Goal: Share content: Share content

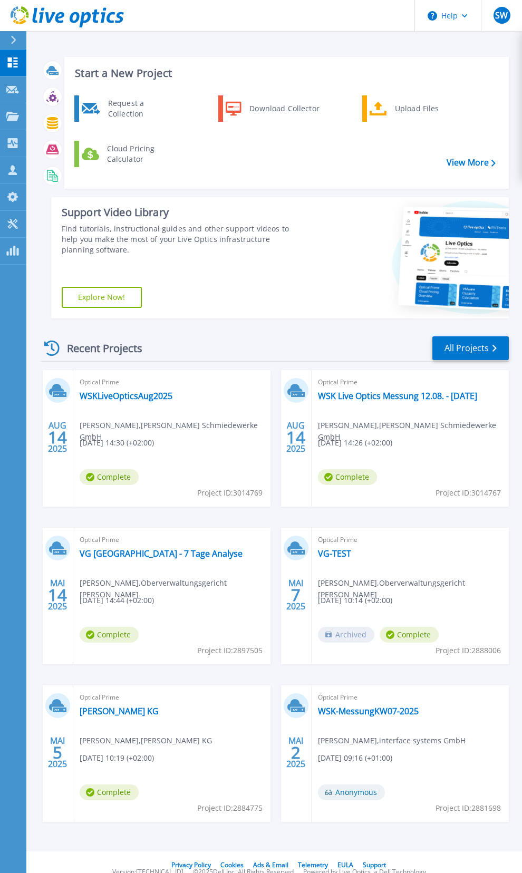
click at [16, 42] on icon at bounding box center [14, 40] width 6 height 8
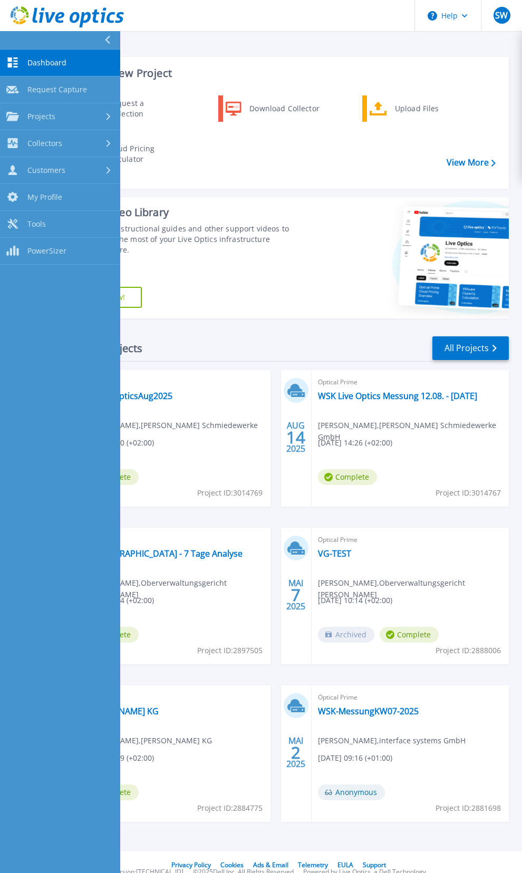
click at [16, 42] on button at bounding box center [60, 40] width 120 height 18
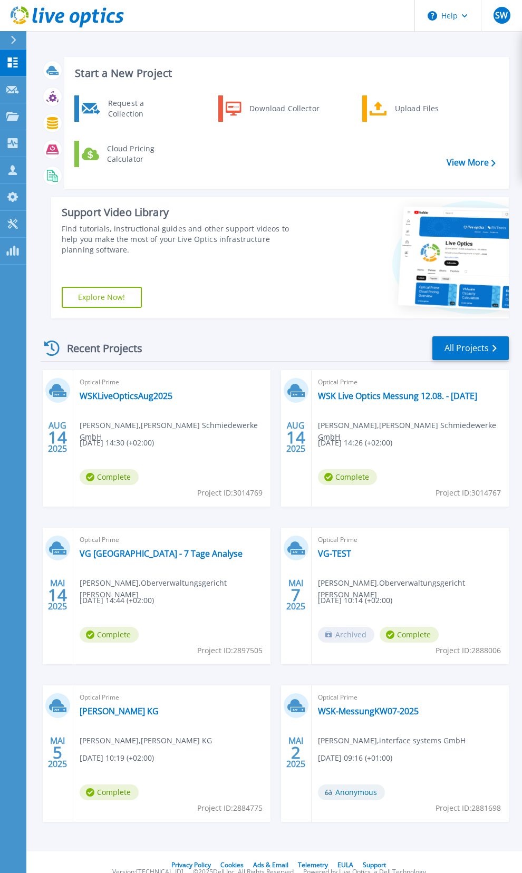
click at [17, 43] on div at bounding box center [17, 40] width 17 height 18
click at [257, 172] on div "Request a Collection Download Collector Upload Files Cloud Pricing Calculator" at bounding box center [284, 138] width 437 height 91
click at [129, 396] on link "WSKLiveOpticsAug2025" at bounding box center [126, 396] width 93 height 11
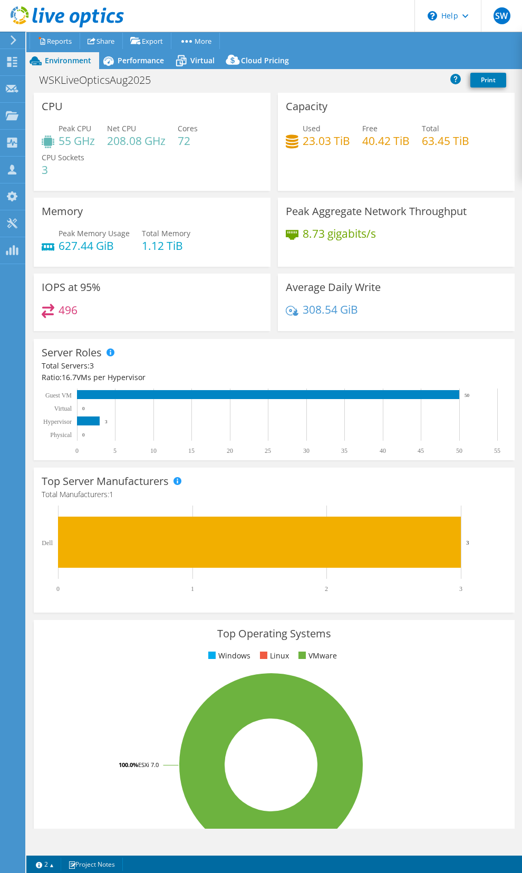
select select "EUFrankfurt"
select select "EUR"
click at [100, 36] on link "Share" at bounding box center [101, 41] width 43 height 16
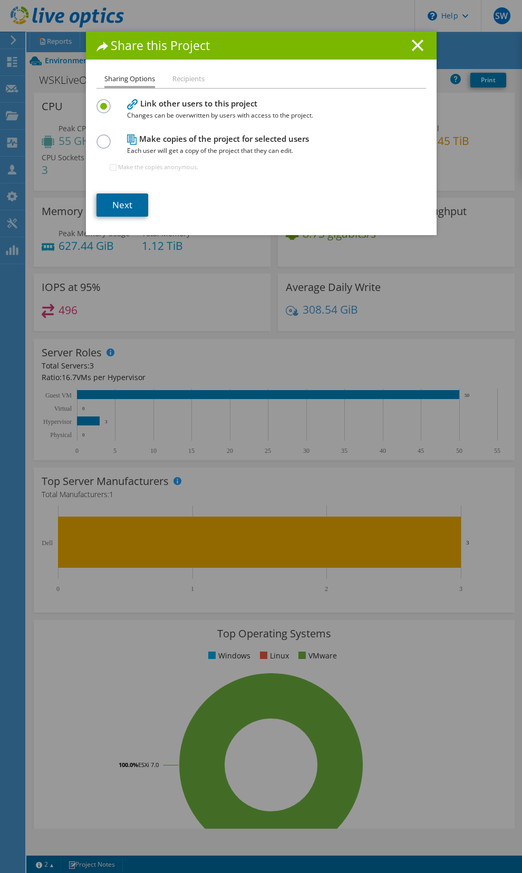
click at [129, 208] on link "Next" at bounding box center [122, 204] width 52 height 23
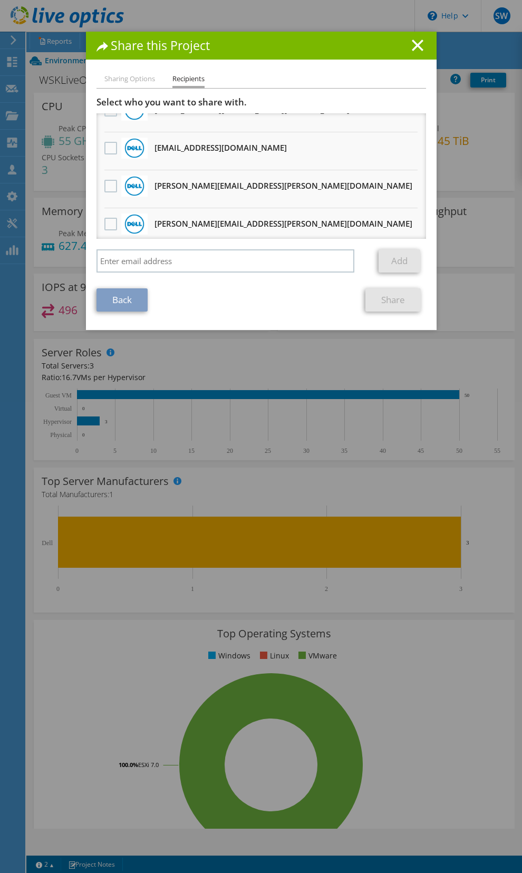
scroll to position [678, 0]
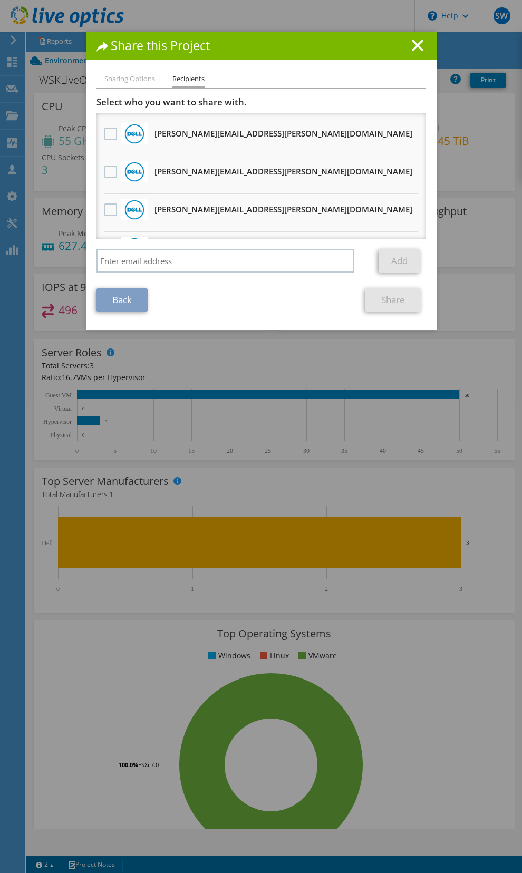
click at [193, 248] on div "Select who you want to share with. All project copies will be anonymous. ingo.j…" at bounding box center [260, 186] width 329 height 181
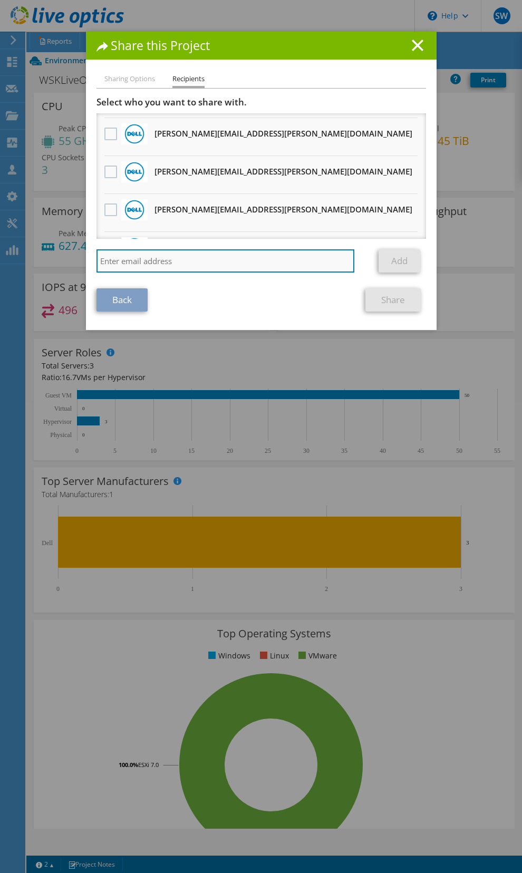
click at [193, 260] on input "search" at bounding box center [225, 260] width 258 height 23
paste input "peter.sommer@medialine.ag"
type input "peter.sommer@medialine.ag"
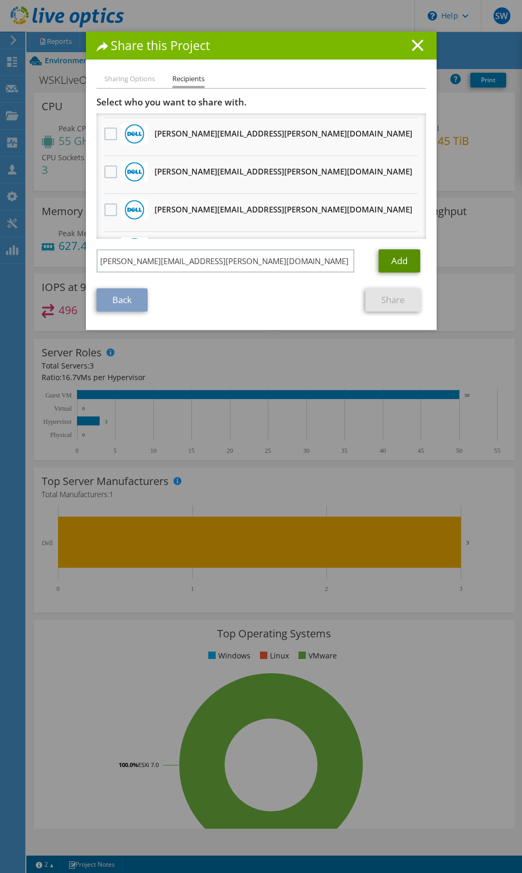
click at [401, 254] on link "Add" at bounding box center [400, 260] width 42 height 23
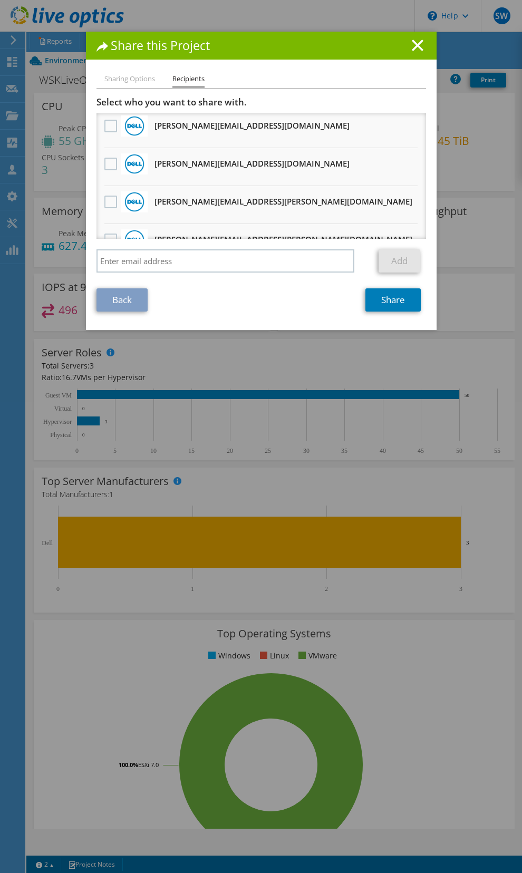
scroll to position [0, 0]
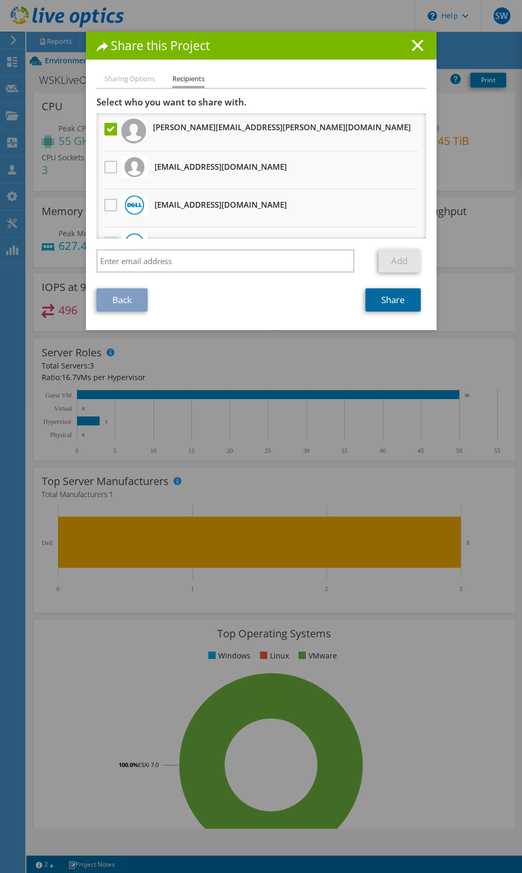
click at [393, 302] on link "Share" at bounding box center [392, 299] width 55 height 23
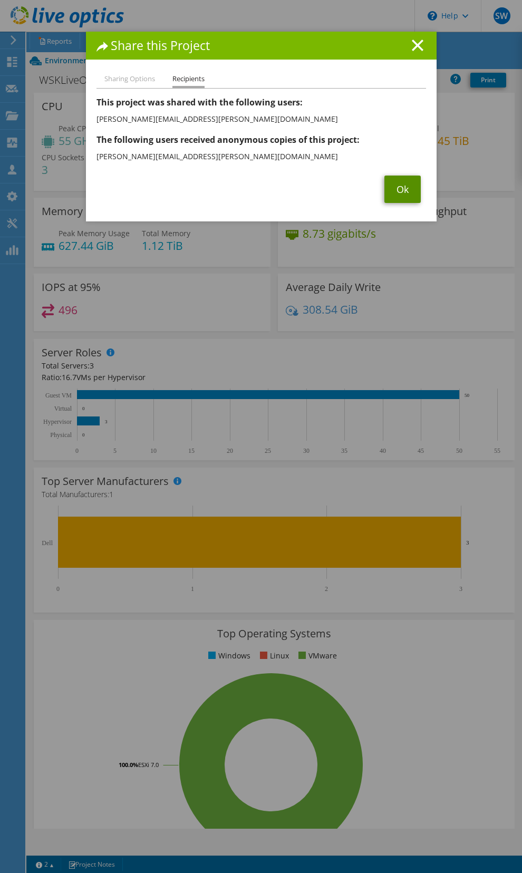
click at [403, 191] on link "Ok" at bounding box center [402, 189] width 36 height 27
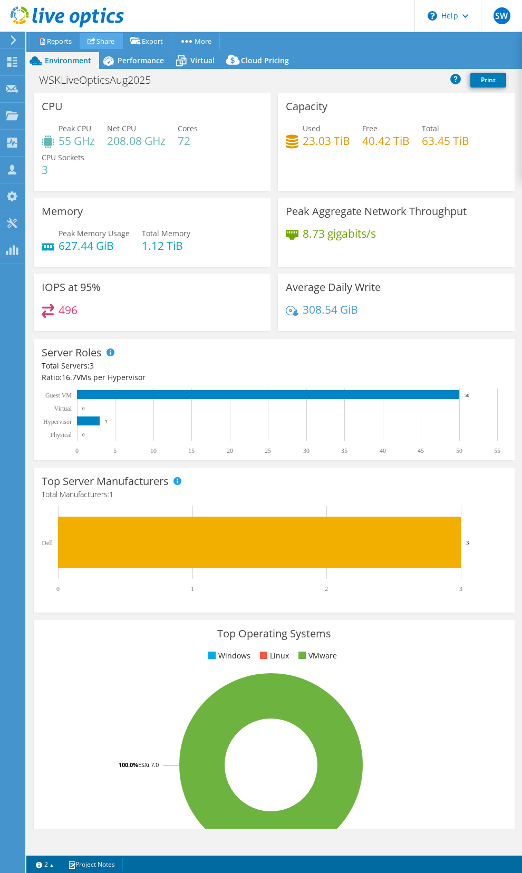
click at [112, 40] on link "Share" at bounding box center [101, 41] width 43 height 16
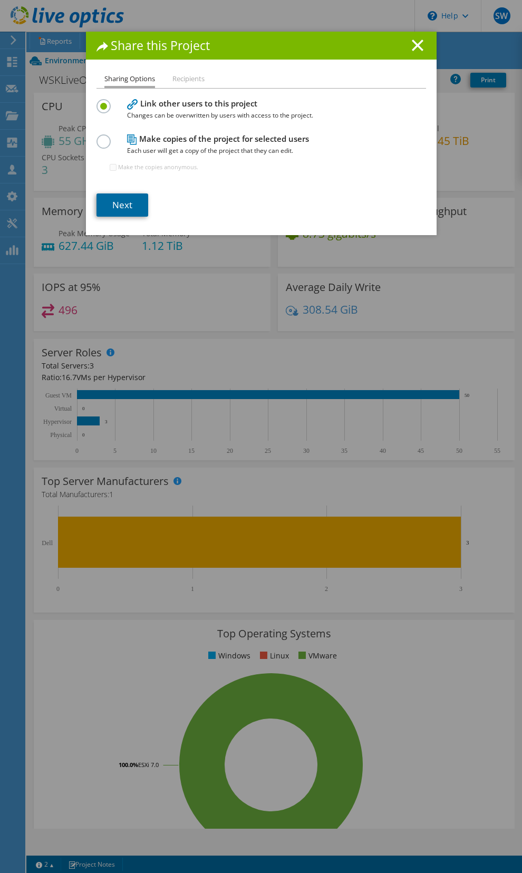
click at [128, 207] on link "Next" at bounding box center [122, 204] width 52 height 23
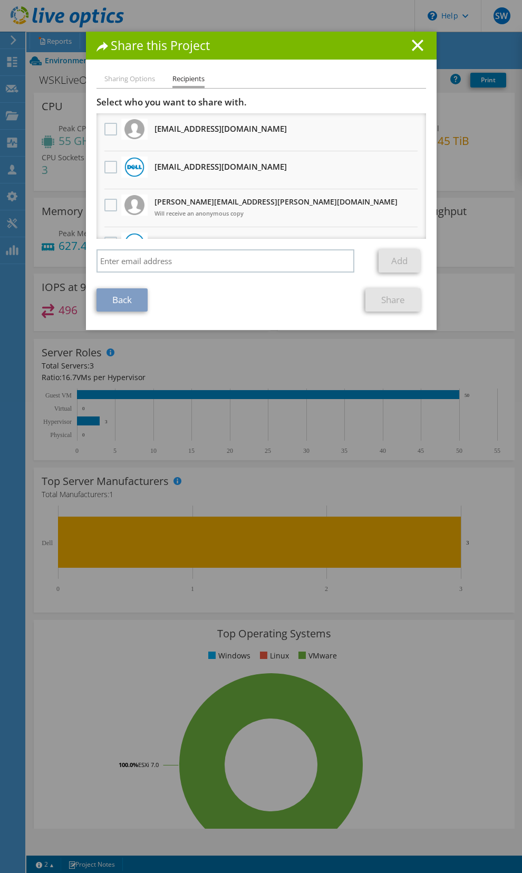
click at [126, 75] on li "Sharing Options" at bounding box center [129, 79] width 51 height 13
click at [120, 296] on link "Back" at bounding box center [121, 299] width 51 height 23
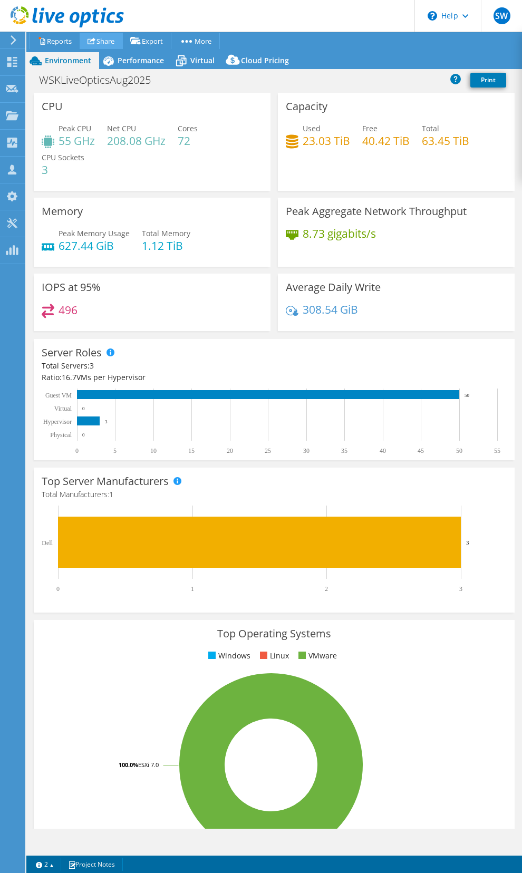
click at [112, 43] on link "Share" at bounding box center [101, 41] width 43 height 16
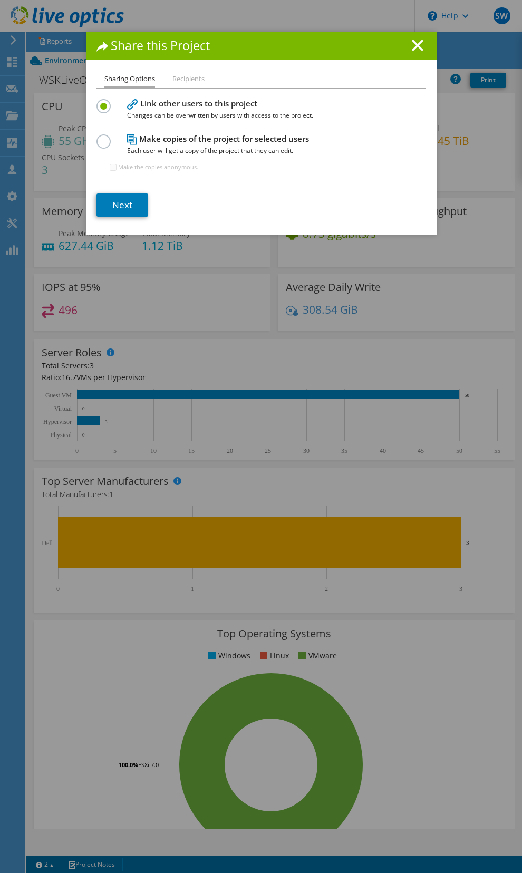
click at [187, 73] on div "Share this Project Sharing Options Recipients Link other users to this project …" at bounding box center [261, 133] width 351 height 203
click at [185, 80] on li "Recipients" at bounding box center [188, 79] width 32 height 13
click at [135, 76] on li "Sharing Options" at bounding box center [129, 80] width 51 height 15
click at [420, 45] on icon at bounding box center [418, 46] width 12 height 12
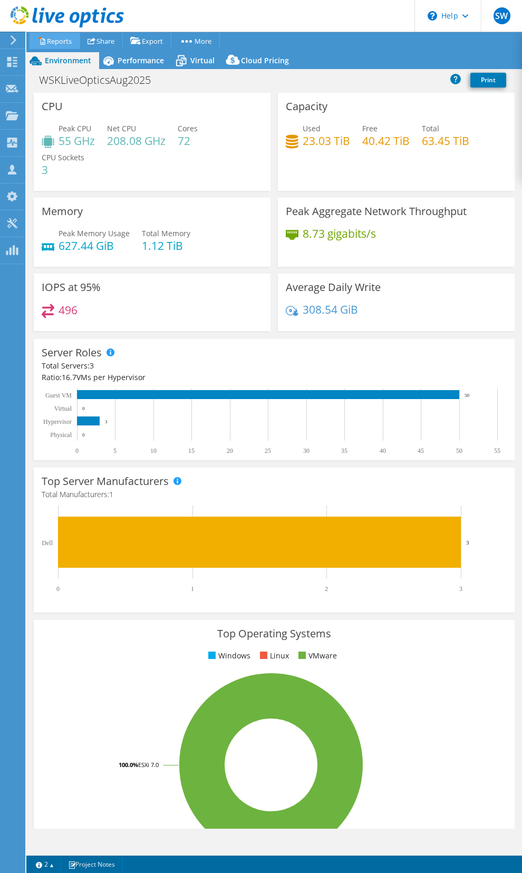
click at [56, 43] on link "Reports" at bounding box center [55, 41] width 51 height 16
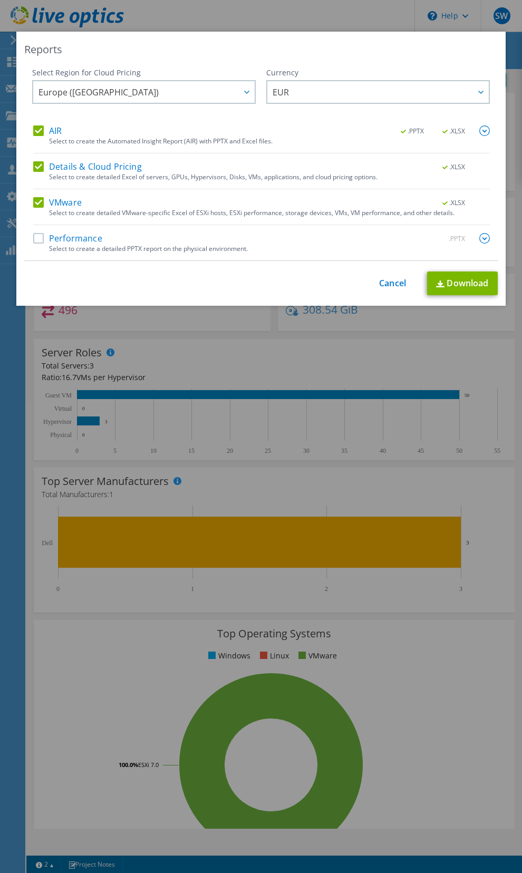
click at [71, 166] on label "Details & Cloud Pricing" at bounding box center [87, 166] width 109 height 11
click at [0, 0] on input "Details & Cloud Pricing" at bounding box center [0, 0] width 0 height 0
click at [455, 281] on link "Download" at bounding box center [462, 284] width 71 height 24
click at [137, 243] on div "Performance .PPTX" at bounding box center [261, 239] width 457 height 12
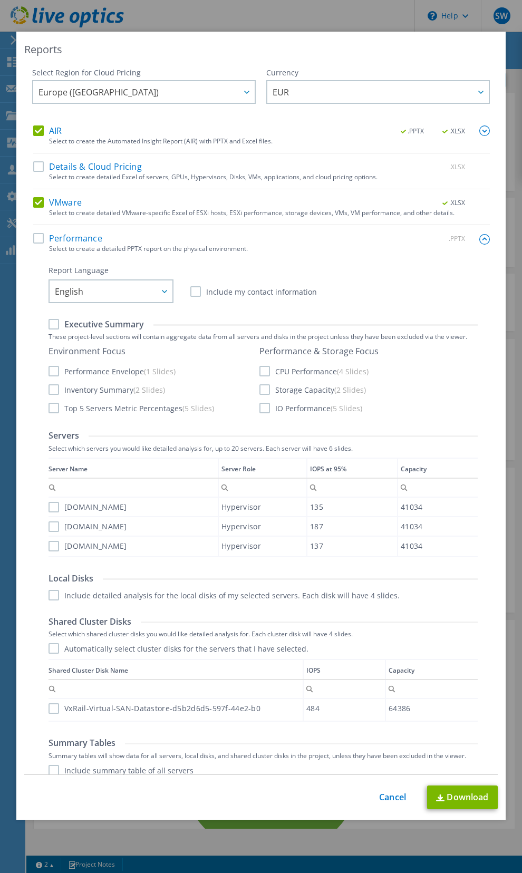
click at [63, 236] on label "Performance" at bounding box center [67, 238] width 69 height 11
click at [0, 0] on input "Performance" at bounding box center [0, 0] width 0 height 0
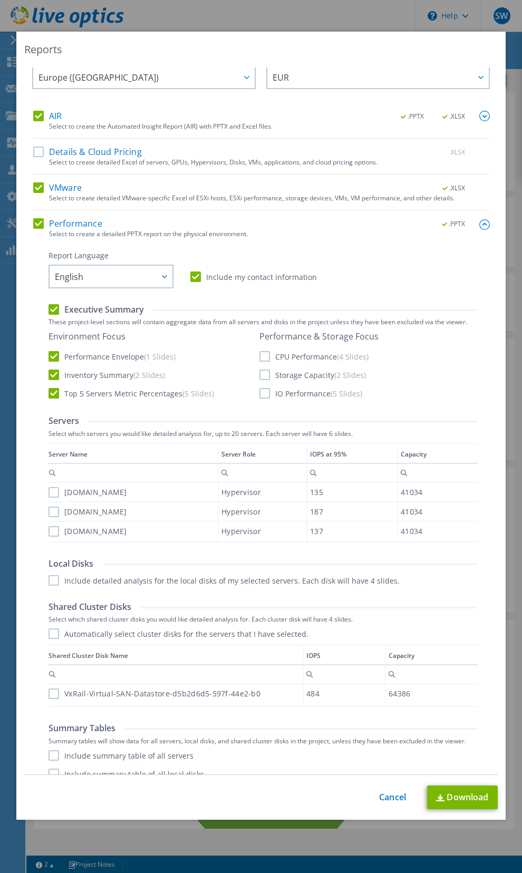
scroll to position [46, 0]
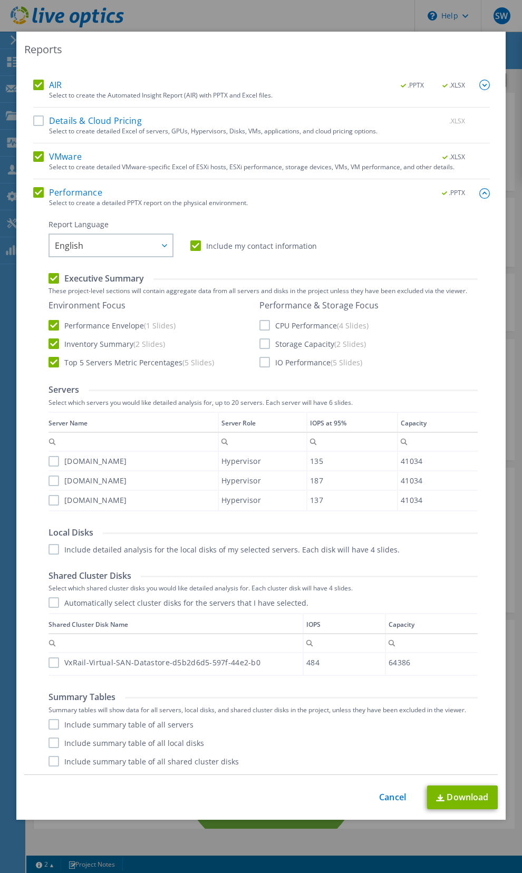
click at [264, 326] on label "CPU Performance (4 Slides)" at bounding box center [313, 325] width 109 height 11
click at [0, 0] on input "CPU Performance (4 Slides)" at bounding box center [0, 0] width 0 height 0
drag, startPoint x: 262, startPoint y: 346, endPoint x: 261, endPoint y: 351, distance: 5.4
click at [263, 346] on label "Storage Capacity (2 Slides)" at bounding box center [312, 343] width 106 height 11
click at [0, 0] on input "Storage Capacity (2 Slides)" at bounding box center [0, 0] width 0 height 0
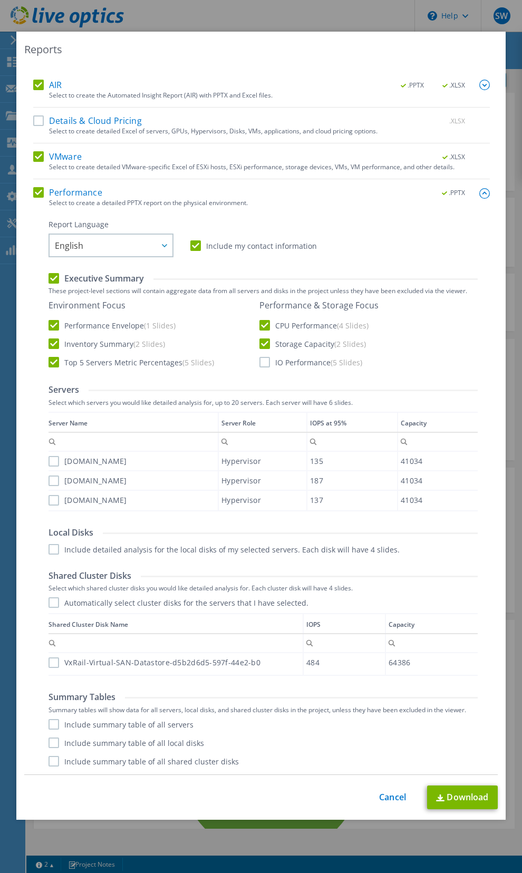
click at [269, 364] on label "IO Performance (5 Slides)" at bounding box center [310, 362] width 103 height 11
click at [259, 364] on label "IO Performance (5 Slides)" at bounding box center [310, 362] width 103 height 11
click at [0, 0] on input "IO Performance (5 Slides)" at bounding box center [0, 0] width 0 height 0
click at [58, 461] on label "wsk-svesx02.grp.gmh-gruppe.de" at bounding box center [88, 461] width 79 height 11
click at [0, 0] on input "wsk-svesx02.grp.gmh-gruppe.de" at bounding box center [0, 0] width 0 height 0
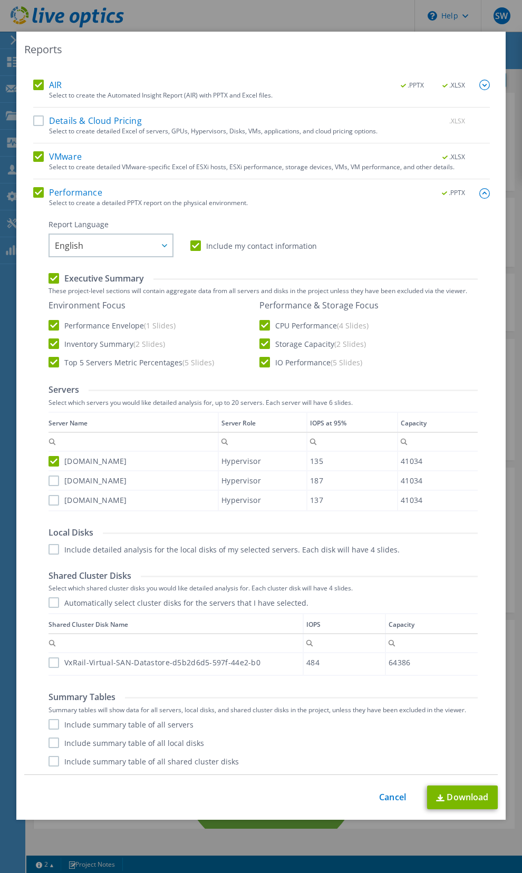
click at [55, 477] on label "wsk-svesx01.grp.gmh-gruppe.de" at bounding box center [88, 481] width 79 height 11
click at [0, 0] on input "wsk-svesx01.grp.gmh-gruppe.de" at bounding box center [0, 0] width 0 height 0
click at [54, 495] on label "wsk-svesx03.grp.gmh-gruppe.de" at bounding box center [88, 500] width 79 height 11
click at [0, 0] on input "wsk-svesx03.grp.gmh-gruppe.de" at bounding box center [0, 0] width 0 height 0
click at [55, 548] on label "Include detailed analysis for the local disks of my selected servers. Each disk…" at bounding box center [224, 549] width 351 height 11
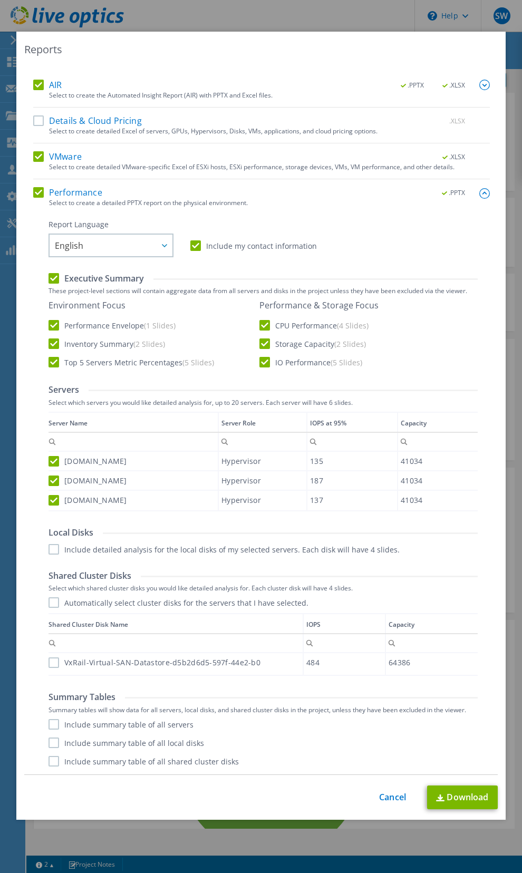
click at [0, 0] on input "Include detailed analysis for the local disks of my selected servers. Each disk…" at bounding box center [0, 0] width 0 height 0
click at [55, 599] on label "Automatically select cluster disks for the servers that I have selected." at bounding box center [179, 602] width 260 height 11
click at [0, 0] on input "Automatically select cluster disks for the servers that I have selected." at bounding box center [0, 0] width 0 height 0
click at [57, 724] on label "Include summary table of all servers" at bounding box center [121, 724] width 145 height 11
click at [0, 0] on input "Include summary table of all servers" at bounding box center [0, 0] width 0 height 0
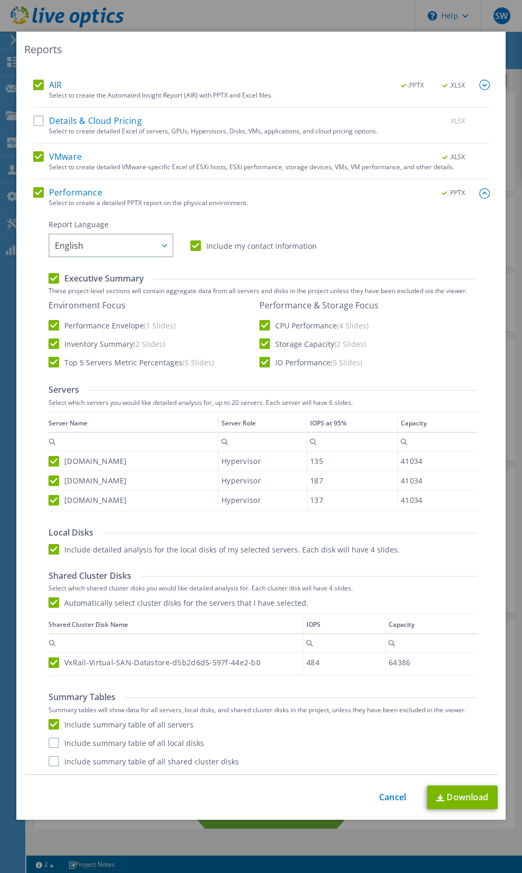
click at [53, 743] on label "Include summary table of all local disks" at bounding box center [127, 743] width 156 height 11
click at [0, 0] on input "Include summary table of all local disks" at bounding box center [0, 0] width 0 height 0
click at [48, 760] on div "Performance .PPTX Select to create a detailed PPTX report on the physical envir…" at bounding box center [261, 480] width 457 height 587
click at [53, 762] on label "Include summary table of all shared cluster disks" at bounding box center [144, 761] width 190 height 11
click at [0, 0] on input "Include summary table of all shared cluster disks" at bounding box center [0, 0] width 0 height 0
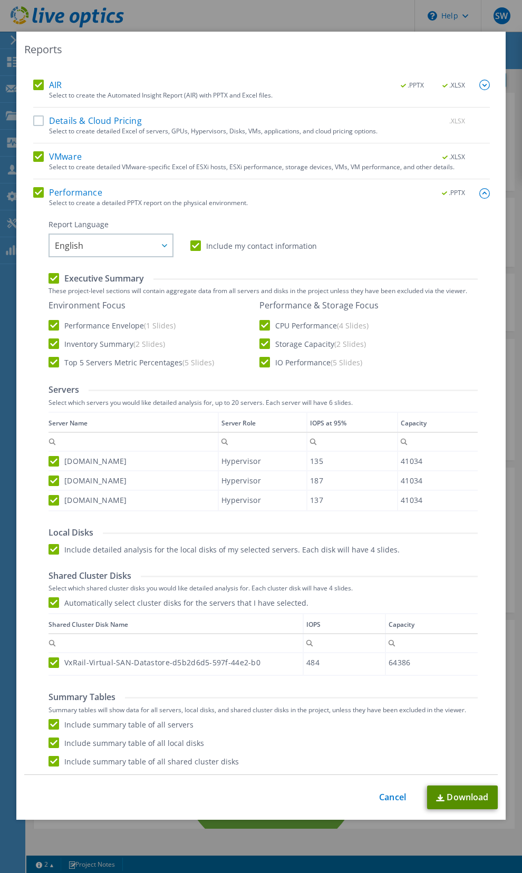
click at [476, 796] on link "Download" at bounding box center [462, 798] width 71 height 24
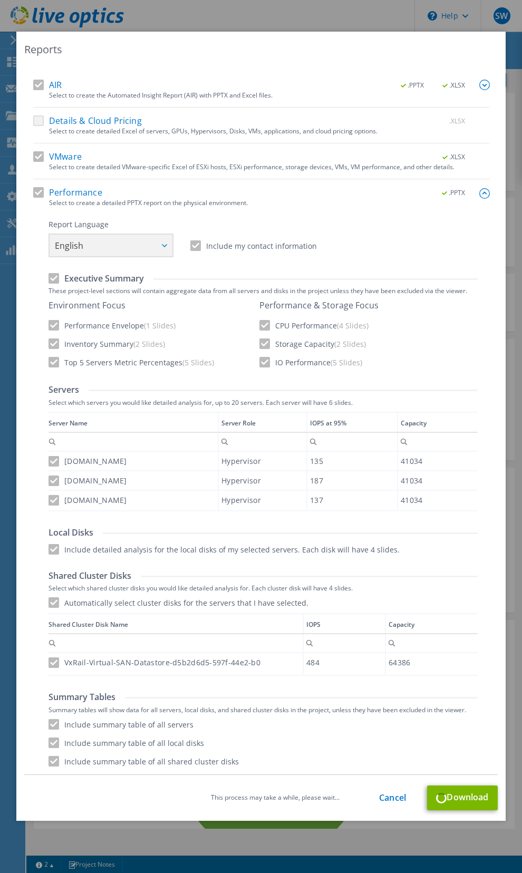
click at [150, 254] on div "Report Language English Deutsch Español Français Italiano Polski Português Русс…" at bounding box center [263, 238] width 429 height 38
click at [163, 245] on div "Report Language English Deutsch Español Français Italiano Polski Português Русс…" at bounding box center [263, 238] width 429 height 38
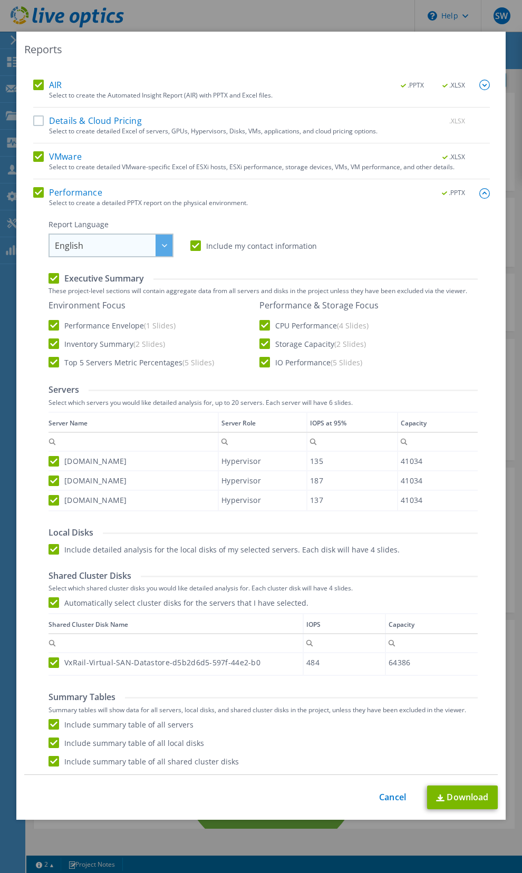
click at [169, 246] on div at bounding box center [164, 246] width 17 height 22
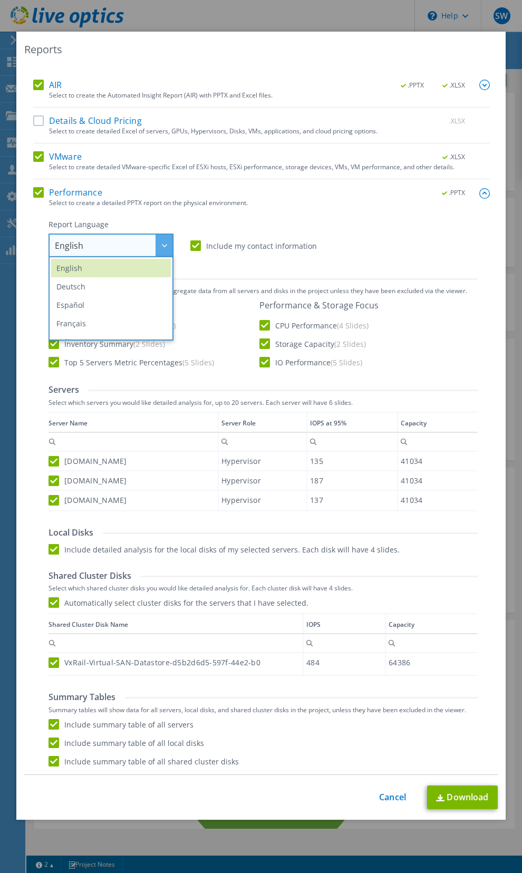
click at [169, 246] on div at bounding box center [164, 246] width 17 height 22
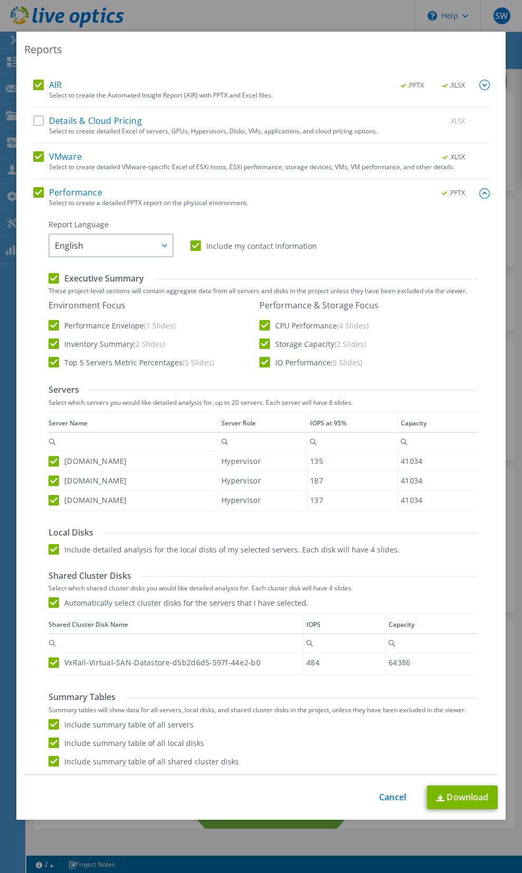
drag, startPoint x: 400, startPoint y: 11, endPoint x: 395, endPoint y: 13, distance: 5.7
click at [400, 11] on div "Reports Select Region for Cloud Pricing Asia Pacific (Hong Kong) Asia Pacific (…" at bounding box center [261, 436] width 522 height 873
